Goal: Find specific page/section

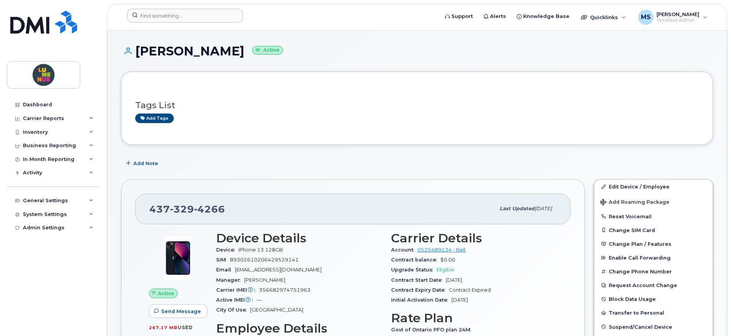
scroll to position [143, 0]
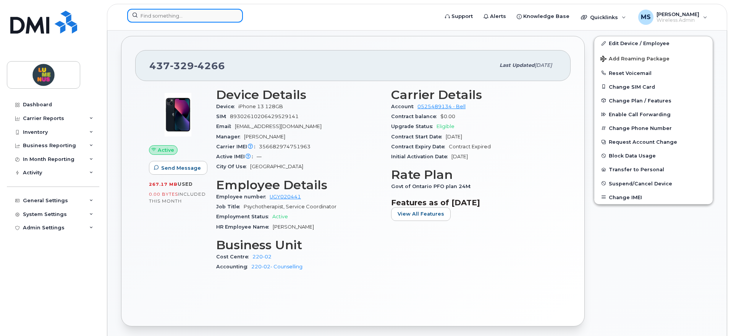
click at [165, 16] on input at bounding box center [185, 16] width 116 height 14
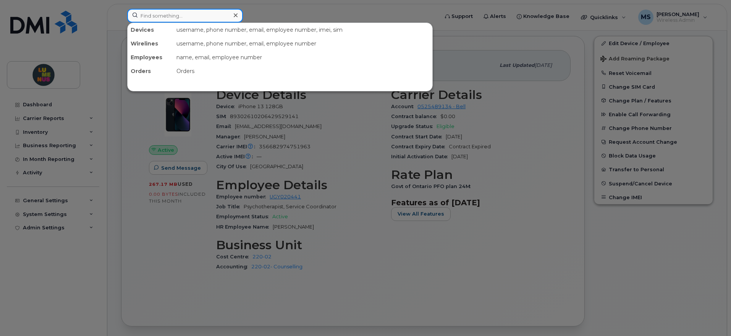
paste input "6476196302"
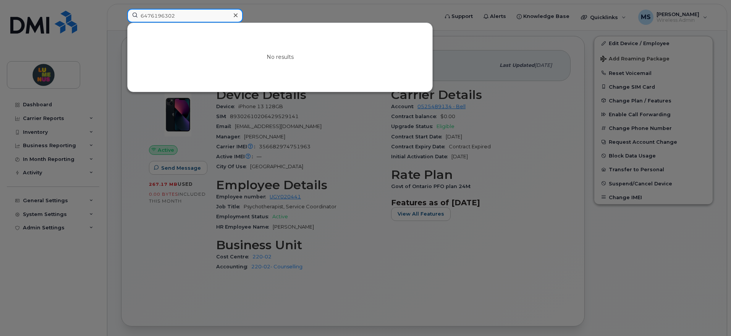
drag, startPoint x: 190, startPoint y: 13, endPoint x: 112, endPoint y: 11, distance: 77.2
click at [121, 11] on div "6476196302 No results" at bounding box center [280, 17] width 319 height 17
click at [172, 12] on input "6476196302" at bounding box center [185, 16] width 116 height 14
drag, startPoint x: 150, startPoint y: 15, endPoint x: 131, endPoint y: 15, distance: 18.7
click at [131, 15] on input "6476196302" at bounding box center [185, 16] width 116 height 14
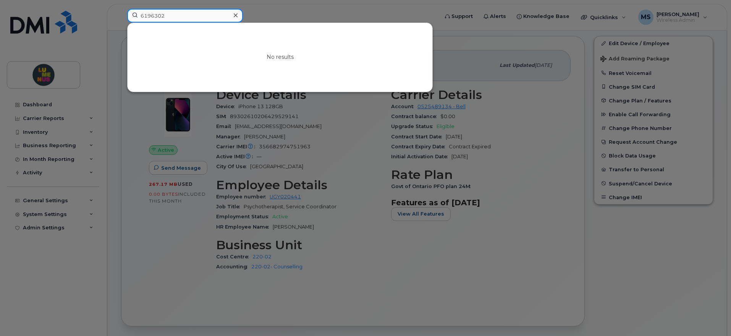
drag, startPoint x: 151, startPoint y: 17, endPoint x: 123, endPoint y: 13, distance: 28.5
click at [125, 14] on div "6196302 No results" at bounding box center [280, 17] width 319 height 17
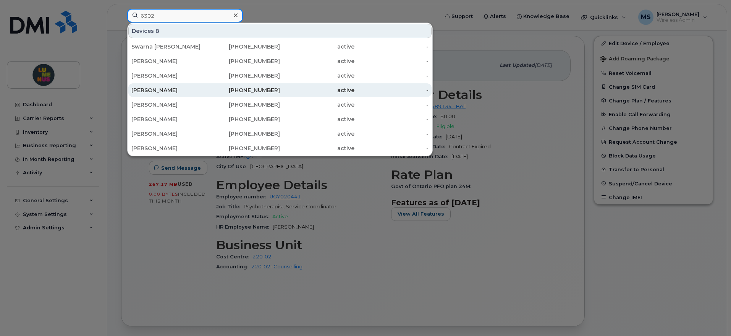
type input "6302"
